Goal: Complete application form

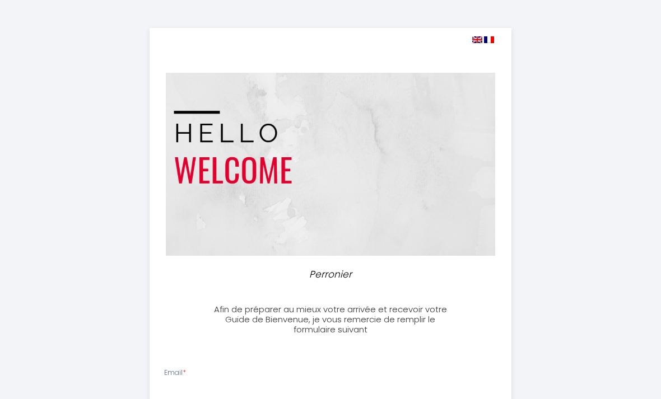
select select
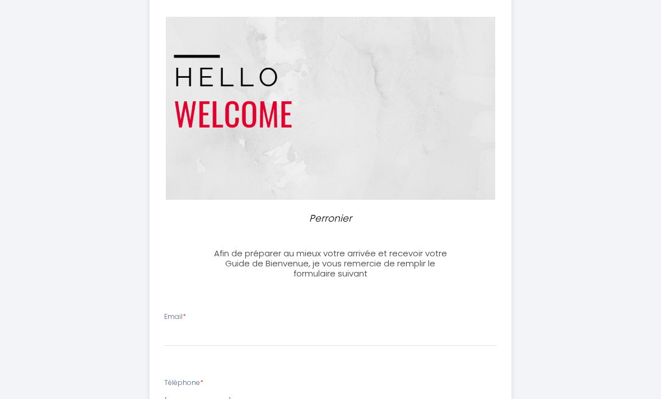
scroll to position [109, 0]
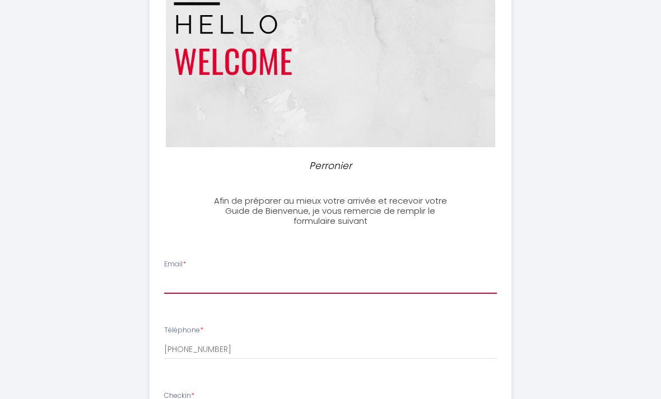
click at [211, 283] on input "Email *" at bounding box center [330, 284] width 333 height 20
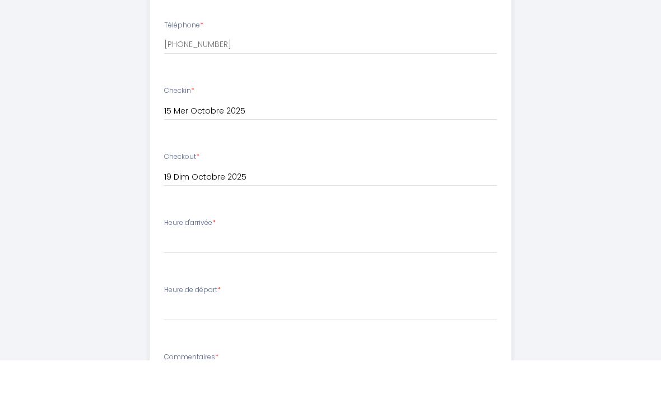
scroll to position [376, 0]
type input "[EMAIL_ADDRESS][DOMAIN_NAME]"
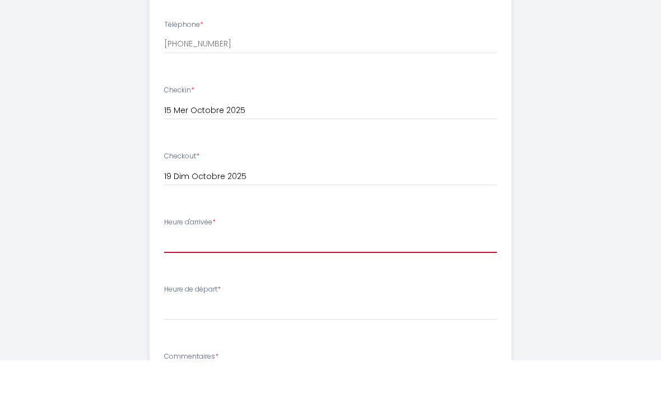
scroll to position [414, 0]
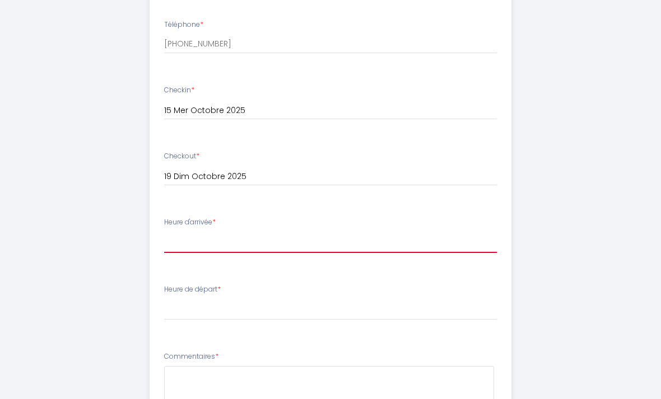
select select "22:30"
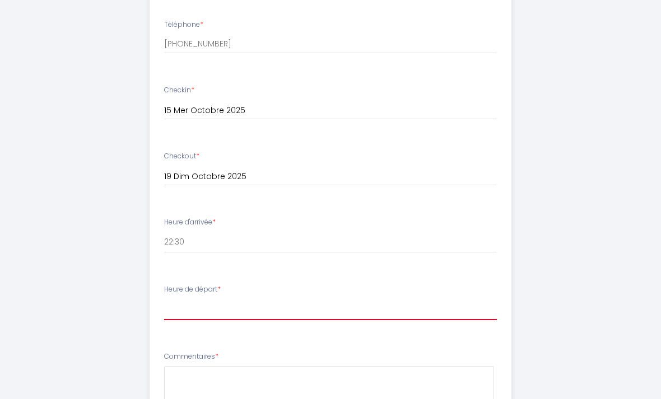
select select "08:30"
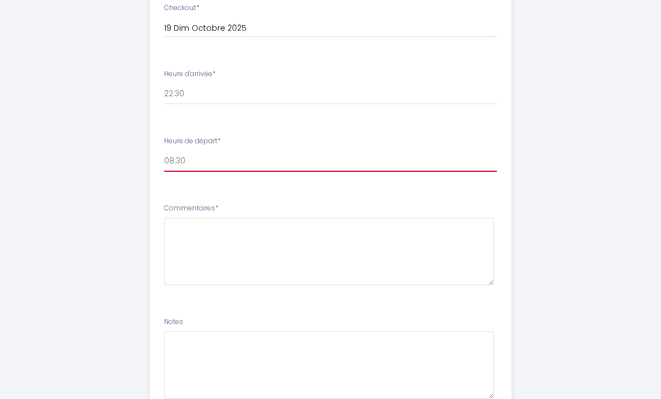
scroll to position [617, 0]
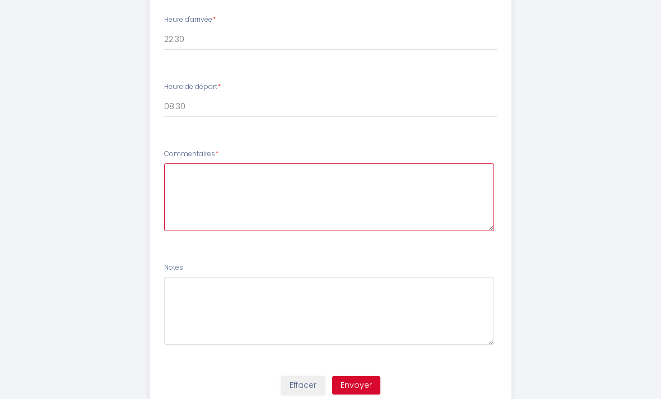
click at [229, 183] on textarea at bounding box center [329, 198] width 330 height 68
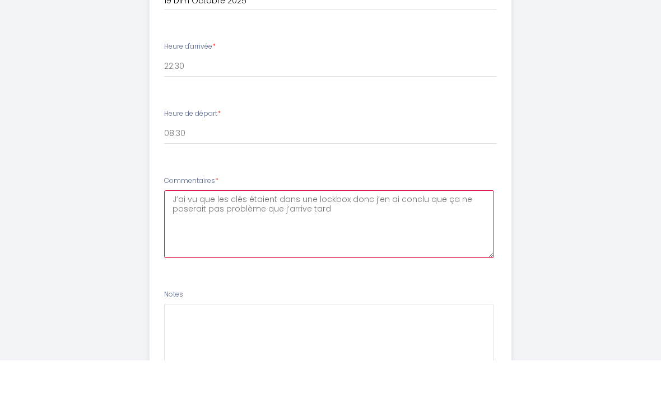
scroll to position [653, 0]
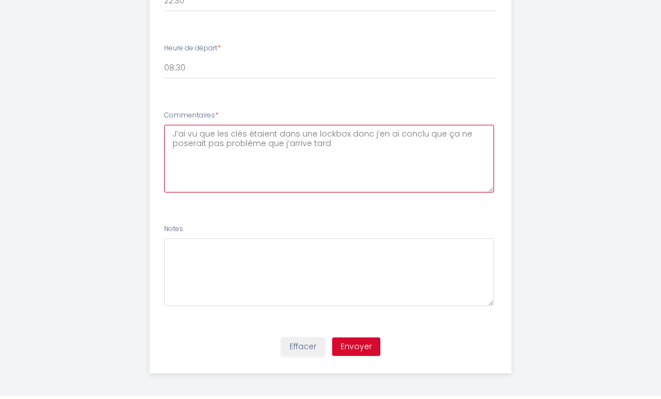
type textarea "J’ai vu que les clés étaient dans une lockbox donc j’en ai conclu que ça ne pos…"
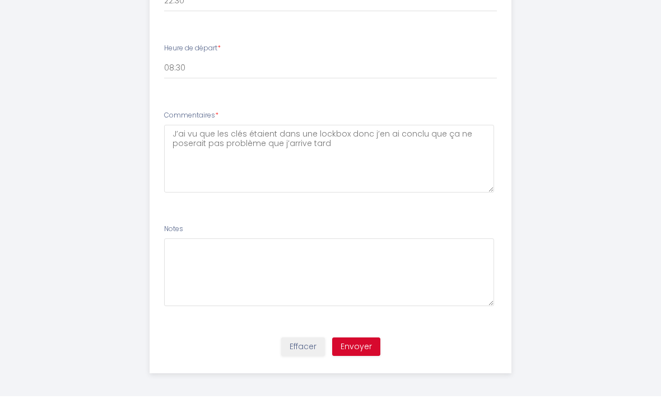
click at [363, 342] on button "Envoyer" at bounding box center [356, 350] width 48 height 19
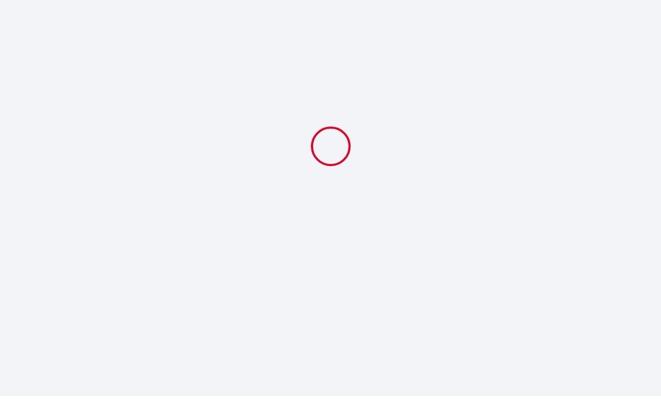
scroll to position [0, 0]
select select "22:30"
select select "08:30"
